Goal: Transaction & Acquisition: Purchase product/service

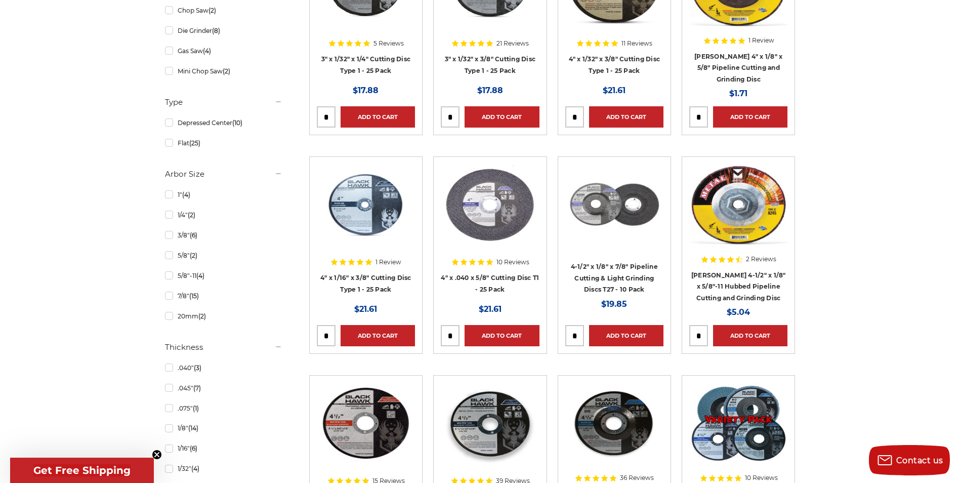
scroll to position [506, 0]
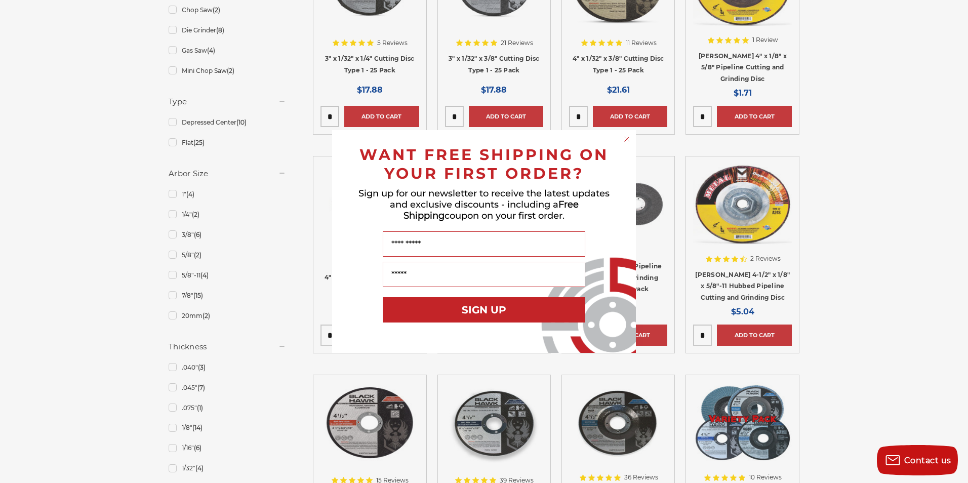
click at [625, 138] on circle "Close dialog" at bounding box center [627, 140] width 10 height 10
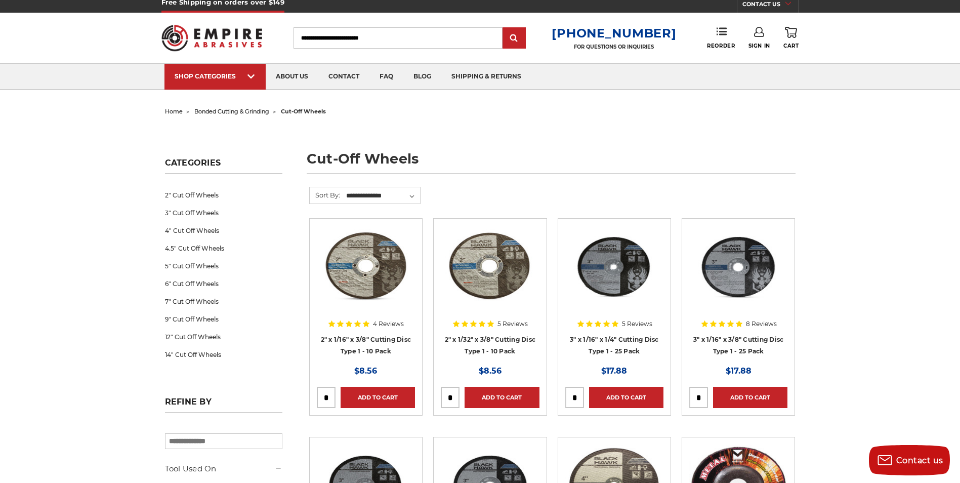
scroll to position [0, 0]
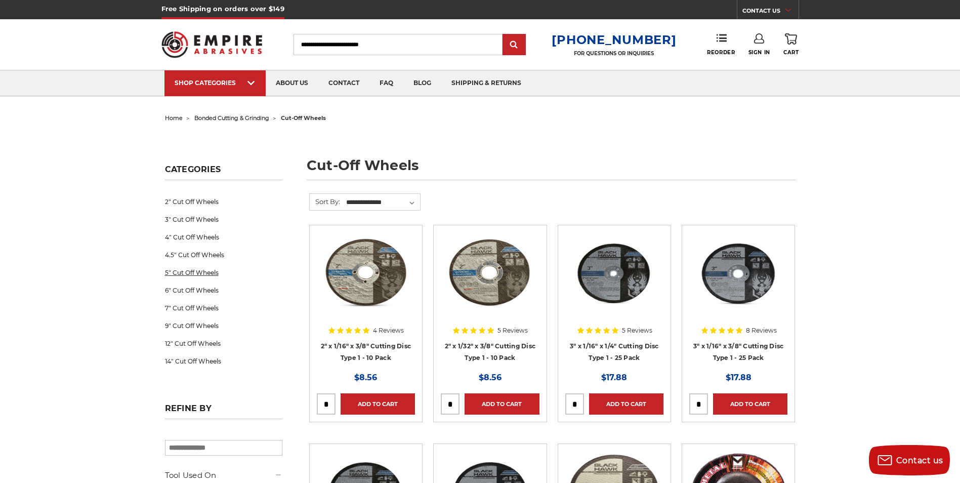
click at [191, 271] on link "5" Cut Off Wheels" at bounding box center [223, 273] width 117 height 18
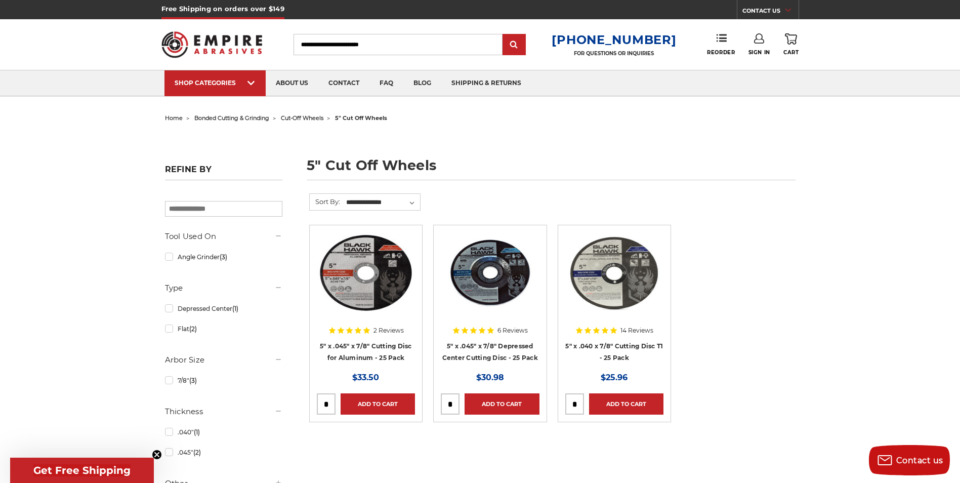
click at [611, 273] on img at bounding box center [614, 272] width 98 height 81
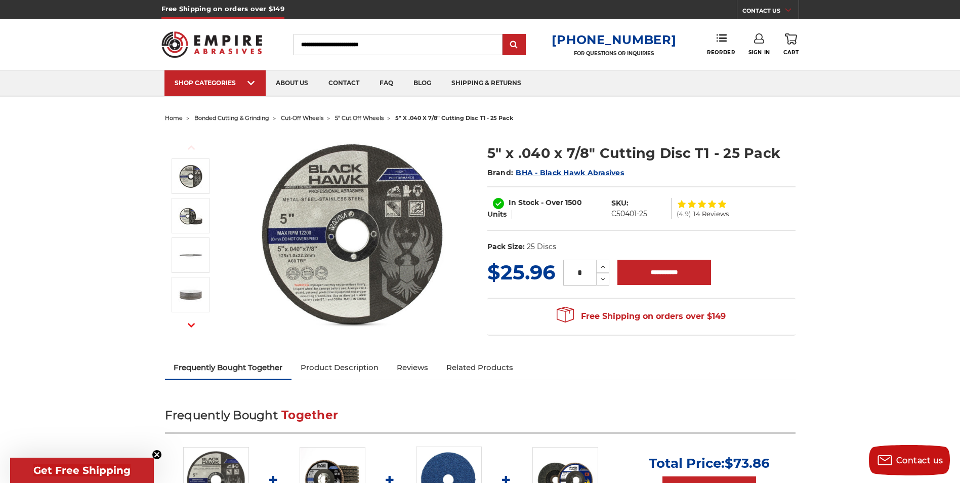
click at [331, 272] on img at bounding box center [353, 234] width 203 height 203
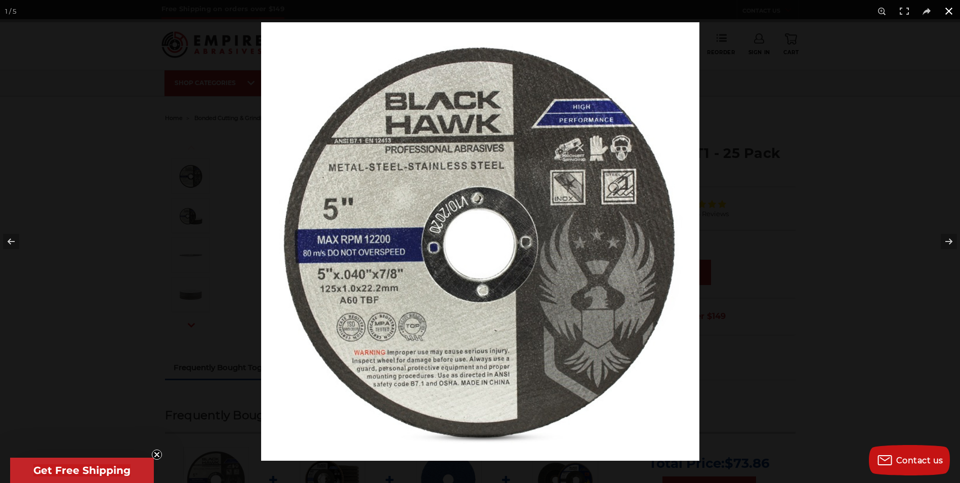
click at [948, 12] on button at bounding box center [949, 11] width 22 height 22
